Goal: Find specific page/section: Find specific page/section

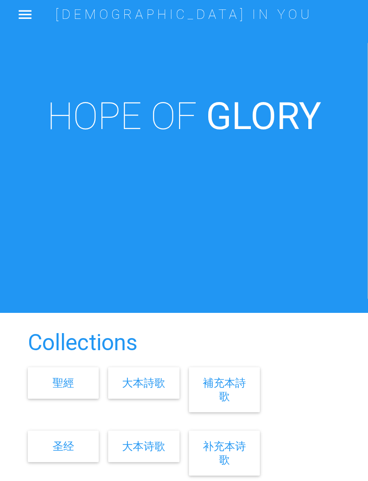
click at [145, 399] on div "大本詩歌" at bounding box center [143, 382] width 71 height 31
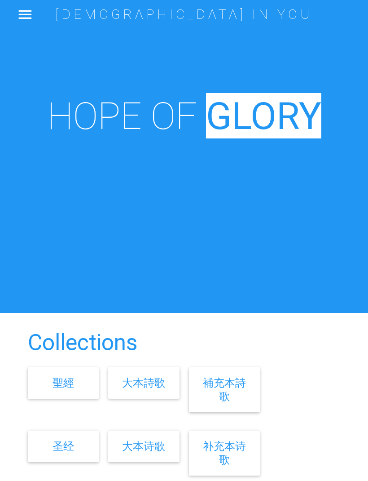
click at [146, 389] on link "大本詩歌" at bounding box center [143, 382] width 43 height 13
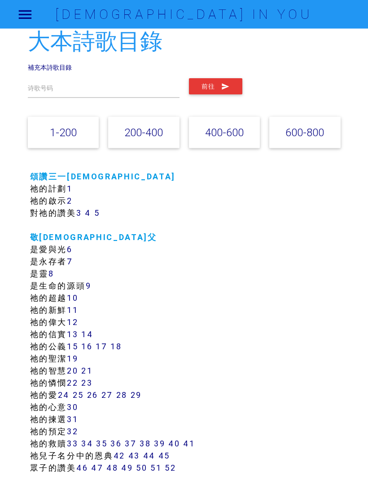
scroll to position [17, 0]
click at [129, 89] on input "text" at bounding box center [104, 88] width 152 height 19
click at [215, 86] on button "前往" at bounding box center [215, 87] width 53 height 16
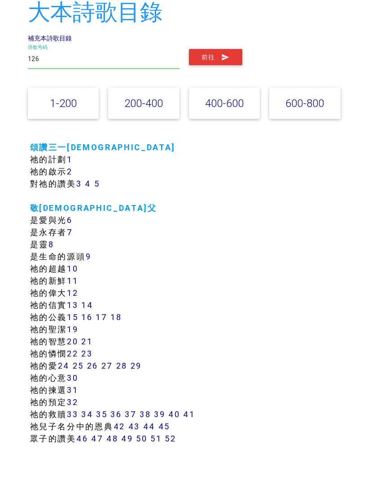
scroll to position [0, 0]
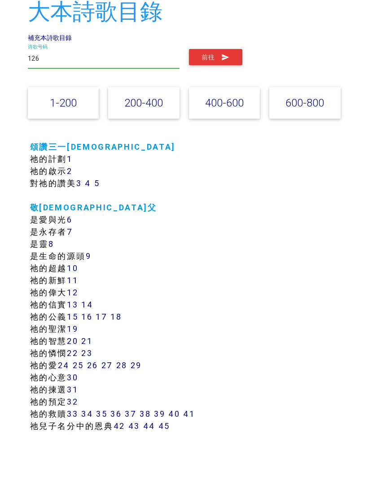
click at [127, 96] on input "126" at bounding box center [104, 105] width 152 height 19
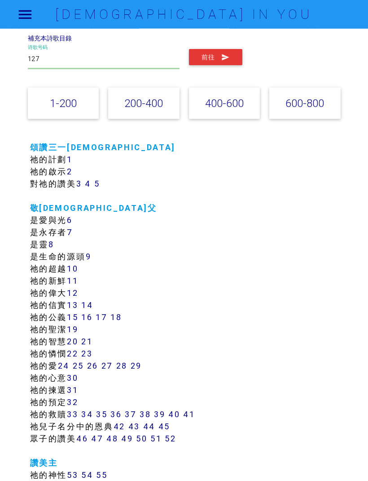
click at [215, 56] on button "前往" at bounding box center [215, 57] width 53 height 16
click at [136, 58] on input "127" at bounding box center [104, 58] width 152 height 19
type input "177"
click at [215, 56] on button "前往" at bounding box center [215, 57] width 53 height 16
